Goal: Navigation & Orientation: Find specific page/section

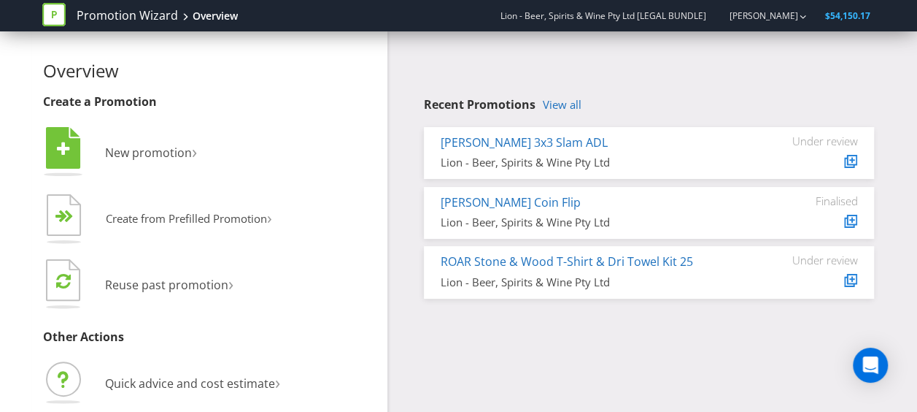
drag, startPoint x: 611, startPoint y: 15, endPoint x: 597, endPoint y: 15, distance: 13.9
click at [611, 15] on span "Lion - Beer, Spirits & Wine Pty Ltd [LEGAL BUNDLE]" at bounding box center [603, 15] width 206 height 12
click at [54, 18] on icon at bounding box center [53, 14] width 23 height 23
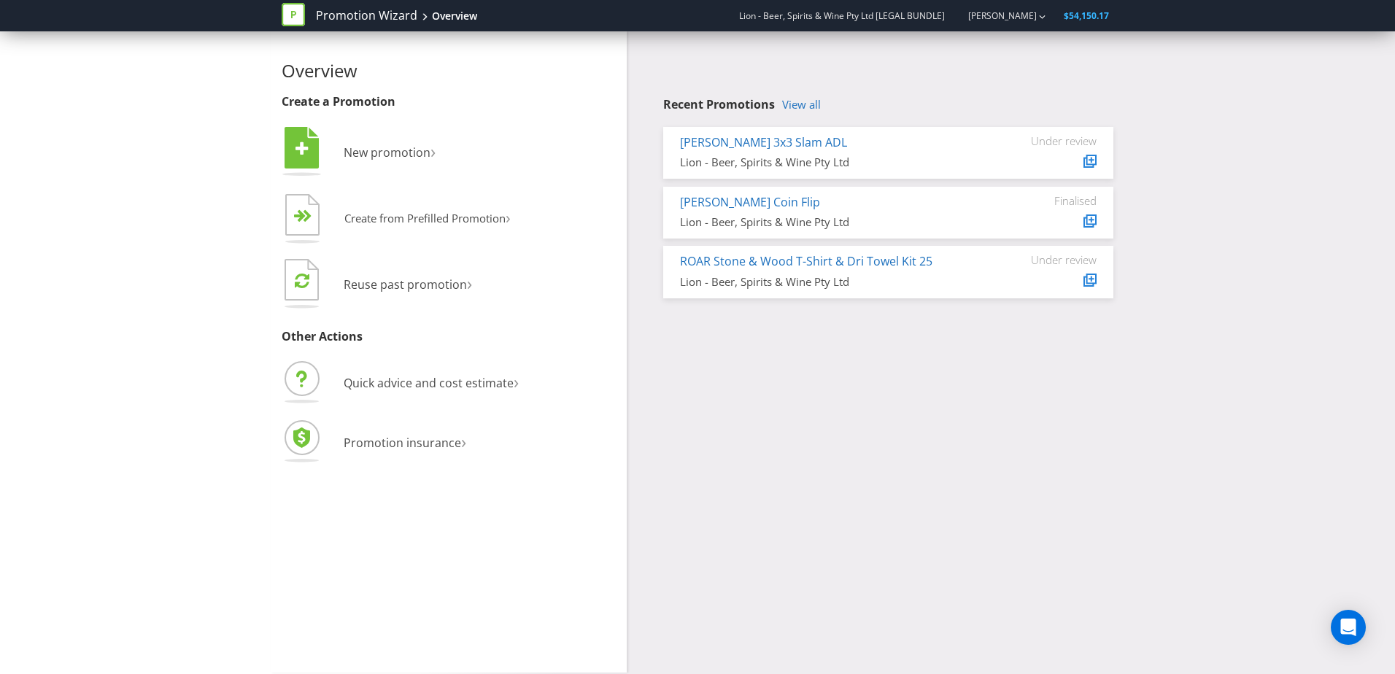
click at [60, 22] on nav "Promotion Wizard Overview Lion - Beer, Spirits & Wine Pty Ltd [LEGAL BUNDLE] Ka…" at bounding box center [697, 15] width 1395 height 31
click at [1036, 12] on link "[PERSON_NAME]" at bounding box center [995, 15] width 83 height 12
click at [858, 16] on span "Lion - Beer, Spirits & Wine Pty Ltd [LEGAL BUNDLE]" at bounding box center [842, 15] width 206 height 12
drag, startPoint x: 745, startPoint y: 14, endPoint x: 561, endPoint y: 12, distance: 183.9
click at [736, 14] on div "Lion - Beer, Spirits & Wine Pty Ltd [LEGAL BUNDLE] Kaitlyn Hargans $54,150.17" at bounding box center [921, 16] width 383 height 26
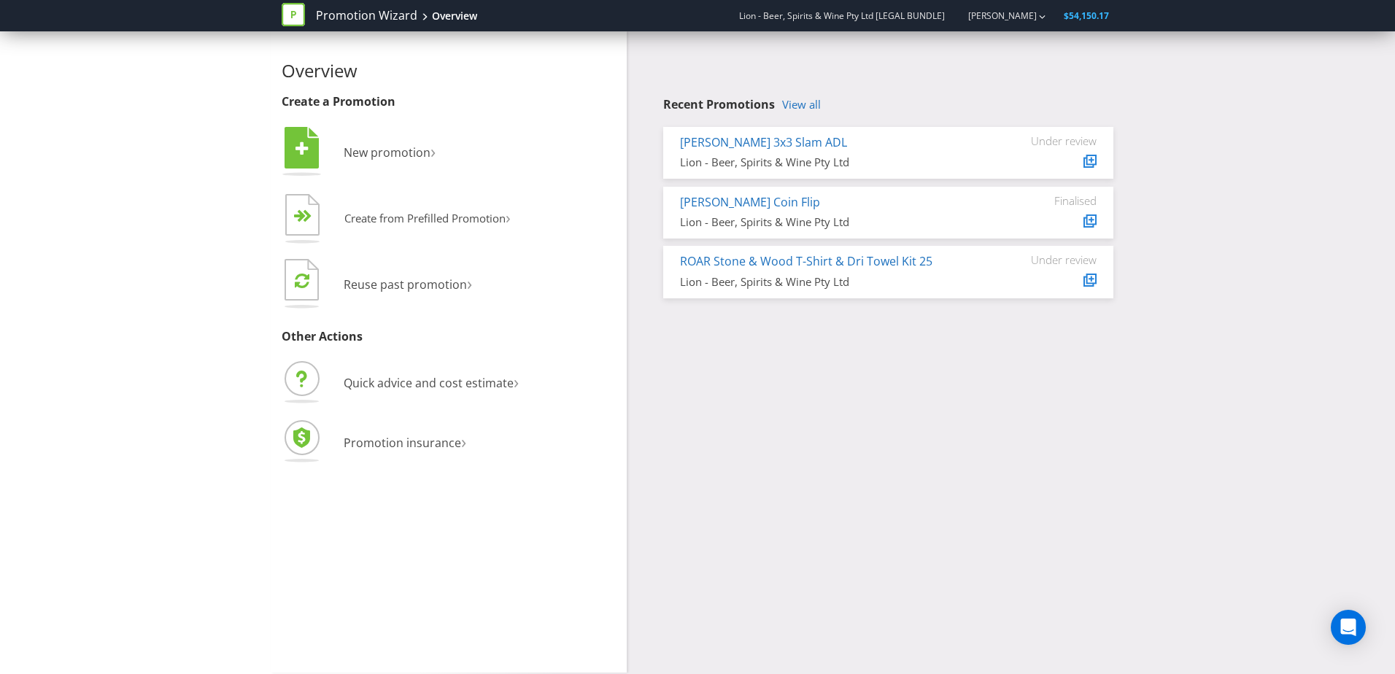
drag, startPoint x: 439, startPoint y: 9, endPoint x: 423, endPoint y: 12, distance: 15.5
click at [437, 10] on div "Overview" at bounding box center [454, 16] width 45 height 15
click at [298, 11] on icon at bounding box center [293, 14] width 23 height 23
click at [401, 20] on link "Promotion Wizard" at bounding box center [366, 15] width 101 height 17
